Goal: Task Accomplishment & Management: Manage account settings

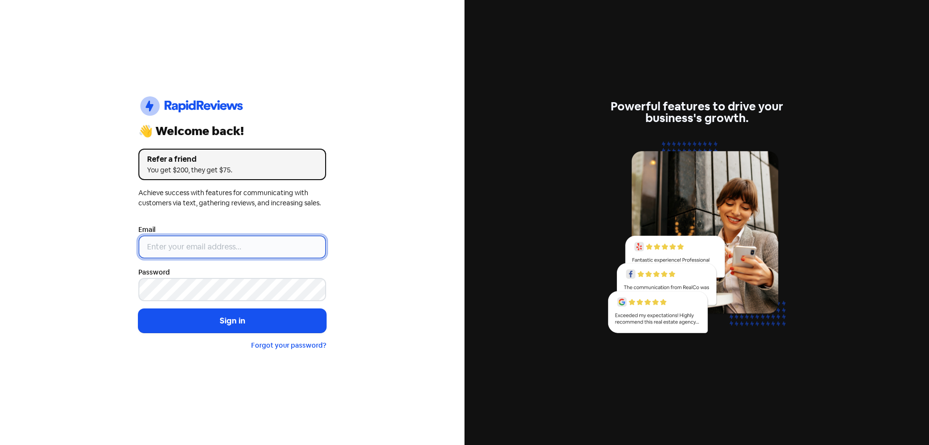
type input "[EMAIL_ADDRESS][DOMAIN_NAME]"
click at [204, 243] on input "[EMAIL_ADDRESS][DOMAIN_NAME]" at bounding box center [232, 246] width 188 height 23
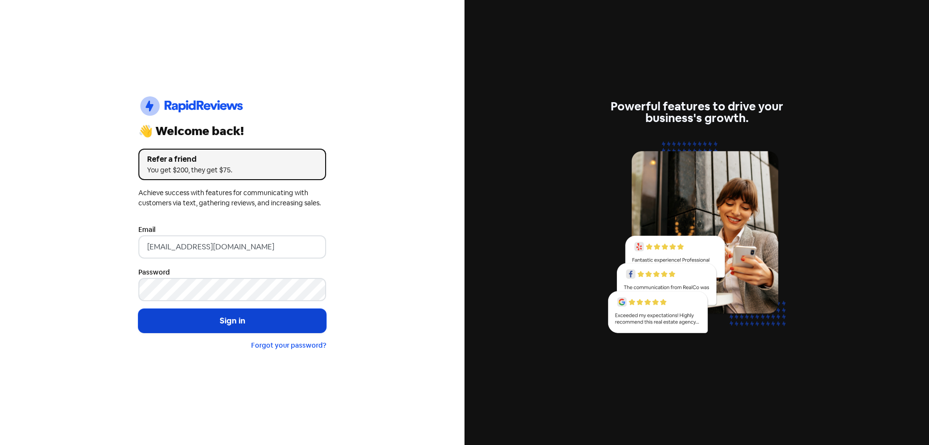
click at [162, 320] on button "Sign in" at bounding box center [232, 321] width 188 height 24
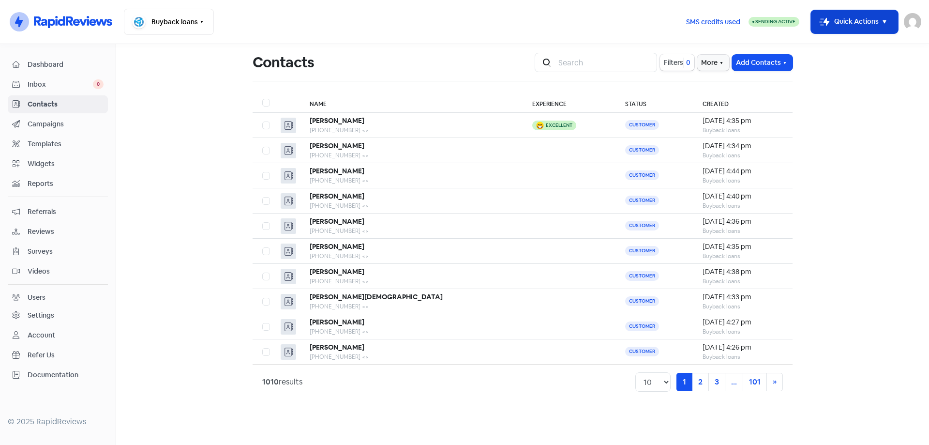
click at [873, 17] on button "Icon For Thunder-move Quick Actions" at bounding box center [854, 21] width 87 height 23
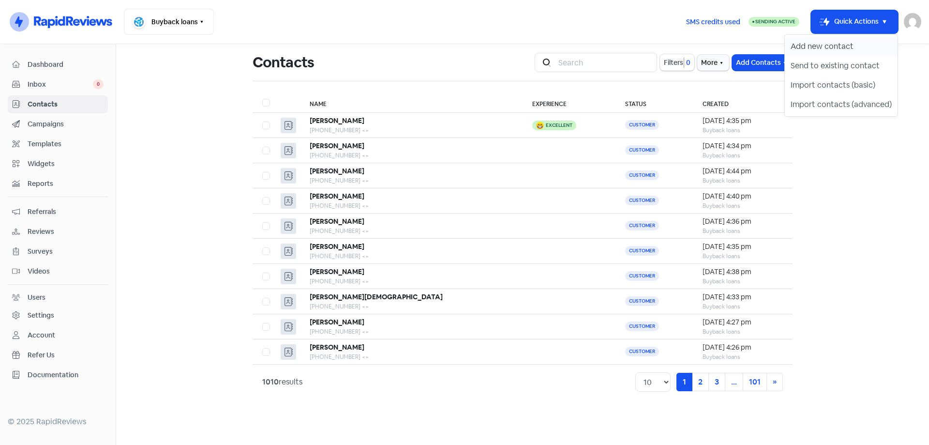
click at [856, 48] on button "Add new contact" at bounding box center [841, 46] width 113 height 19
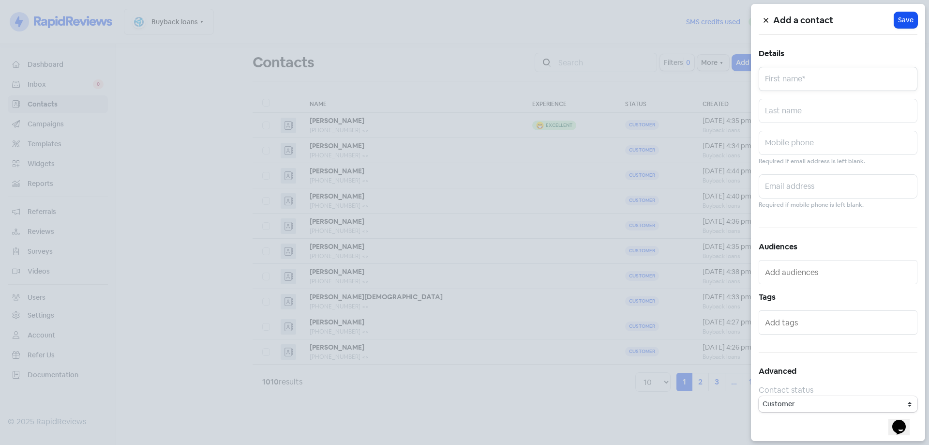
click at [827, 88] on input "text" at bounding box center [837, 79] width 159 height 24
type input "Nejla"
type input "n"
type input "Novliakovic"
click at [826, 143] on input "text" at bounding box center [837, 143] width 159 height 24
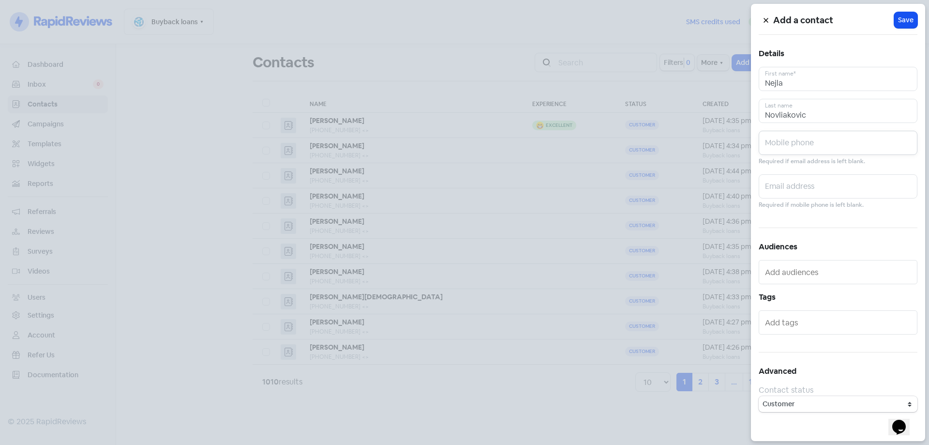
paste input "0426354773"
type input "0426354773"
click at [912, 21] on span "Save" at bounding box center [905, 20] width 15 height 10
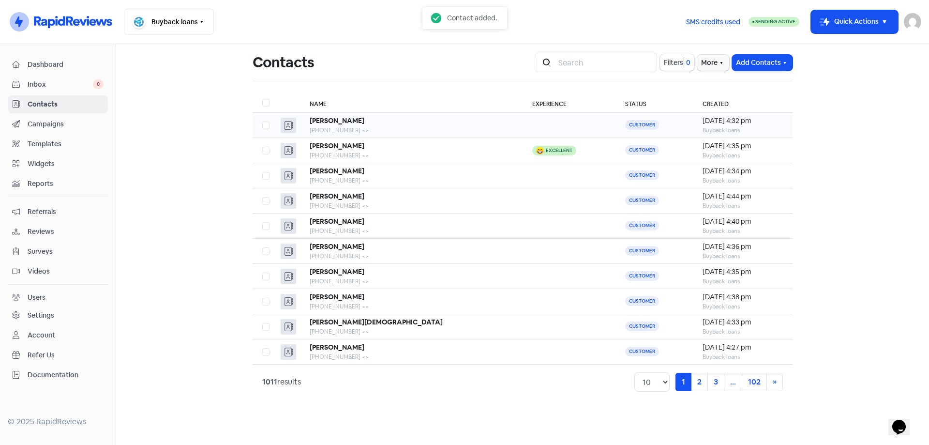
click at [522, 126] on td at bounding box center [568, 125] width 92 height 25
click at [422, 145] on div "[PERSON_NAME]" at bounding box center [411, 146] width 203 height 10
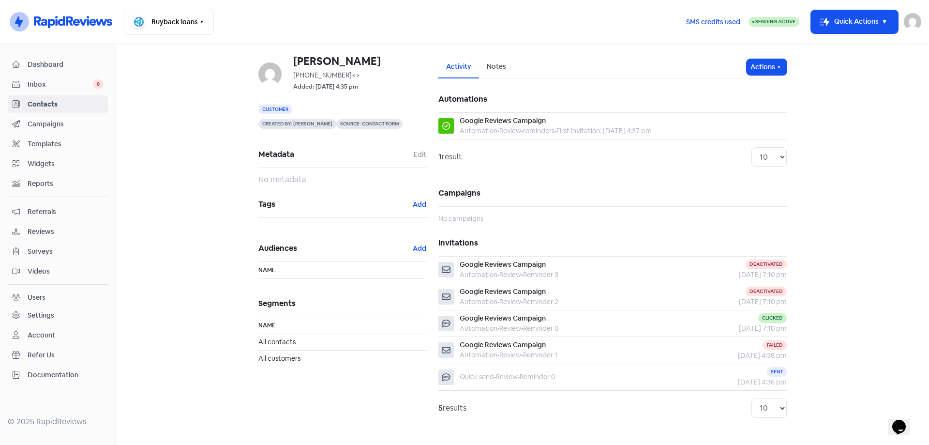
click at [52, 59] on span "Dashboard" at bounding box center [66, 64] width 76 height 10
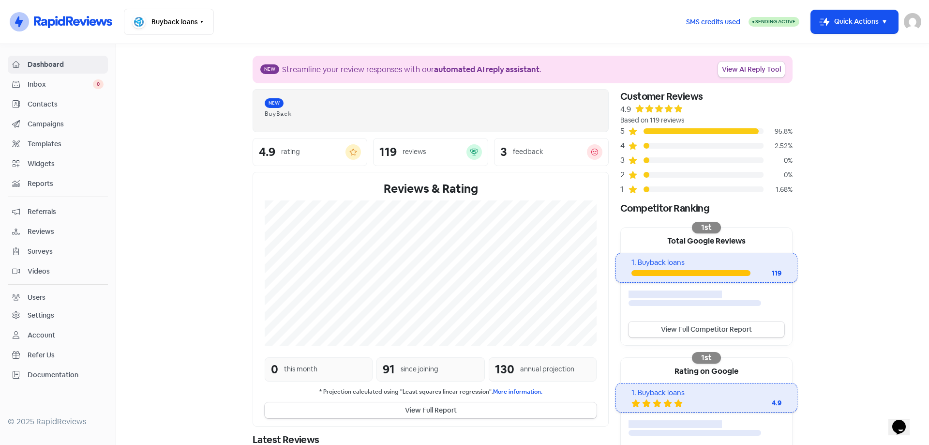
click at [63, 82] on span "Inbox" at bounding box center [60, 84] width 65 height 10
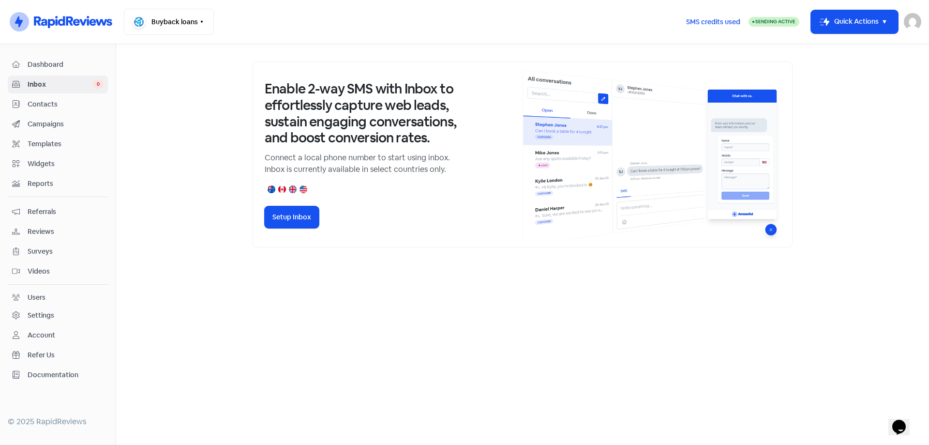
click at [62, 103] on span "Contacts" at bounding box center [66, 104] width 76 height 10
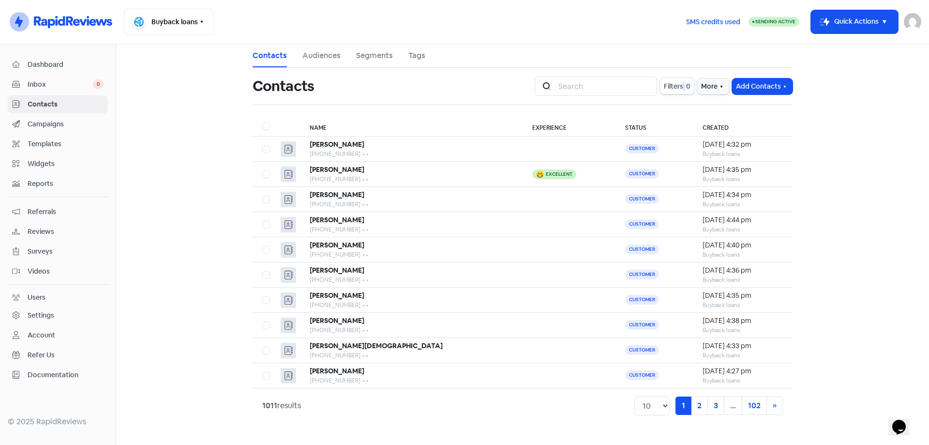
click at [64, 123] on span "Campaigns" at bounding box center [66, 124] width 76 height 10
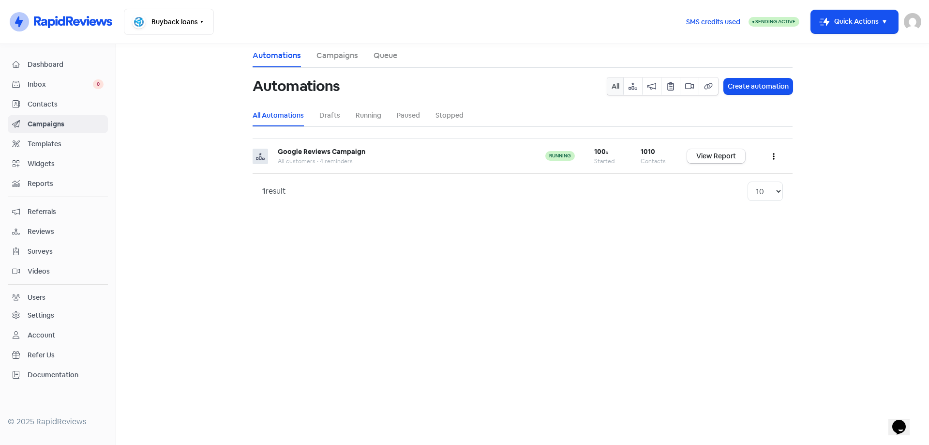
click at [65, 145] on span "Templates" at bounding box center [66, 144] width 76 height 10
